Goal: Navigation & Orientation: Find specific page/section

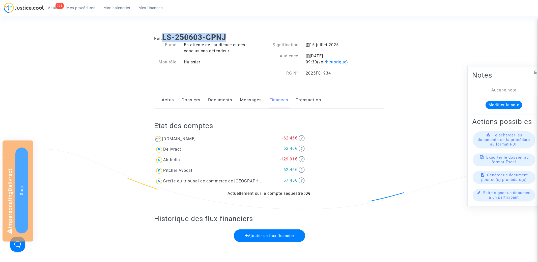
drag, startPoint x: 165, startPoint y: 35, endPoint x: 262, endPoint y: 35, distance: 96.2
click at [262, 35] on h1 "Ref. LS-250603-CPNJ" at bounding box center [269, 37] width 230 height 9
copy b "LS-250603-CPNJ"
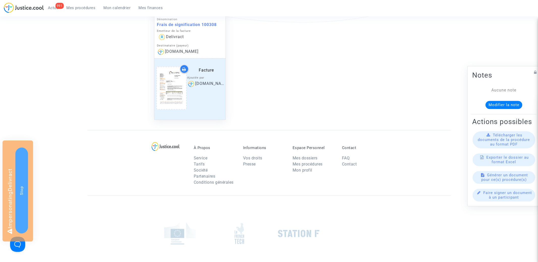
scroll to position [522, 0]
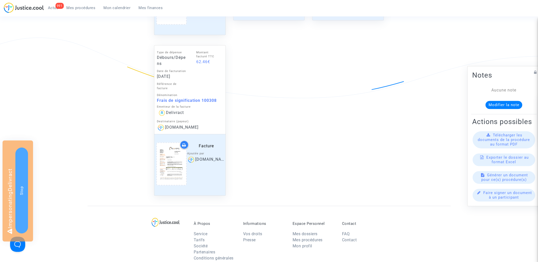
scroll to position [374, 0]
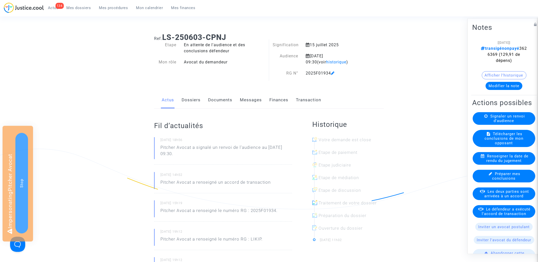
click at [277, 100] on link "Finances" at bounding box center [279, 100] width 19 height 17
